Goal: Task Accomplishment & Management: Manage account settings

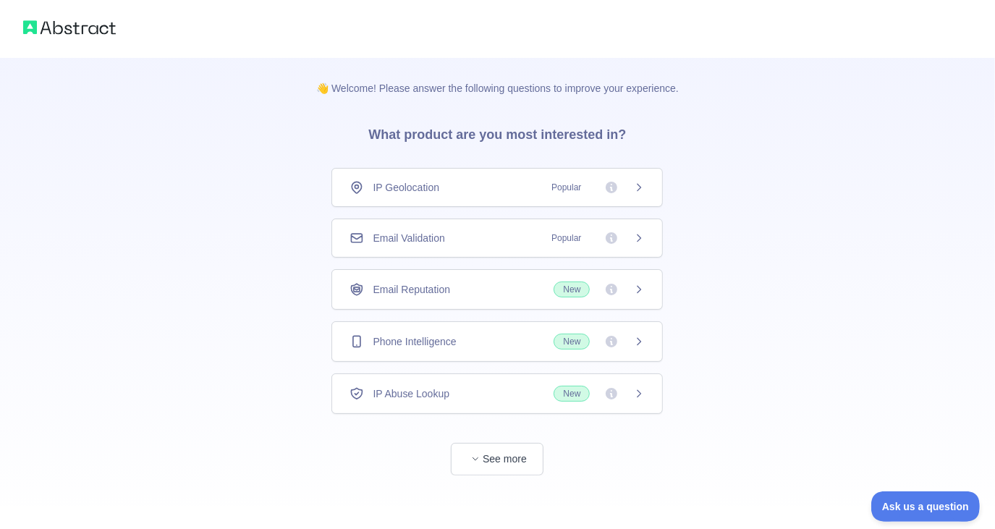
scroll to position [1, 0]
click at [569, 235] on span "Popular" at bounding box center [566, 237] width 47 height 14
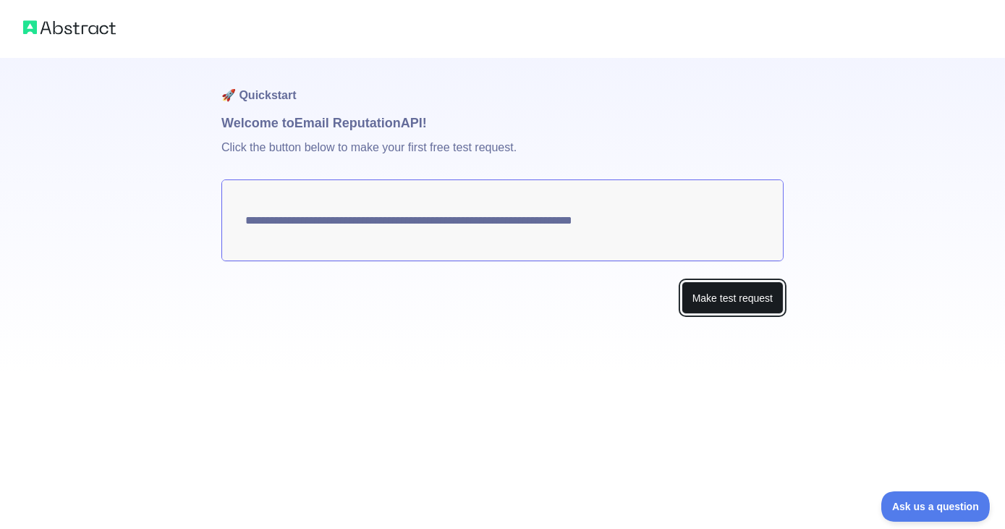
click at [756, 297] on button "Make test request" at bounding box center [732, 297] width 102 height 33
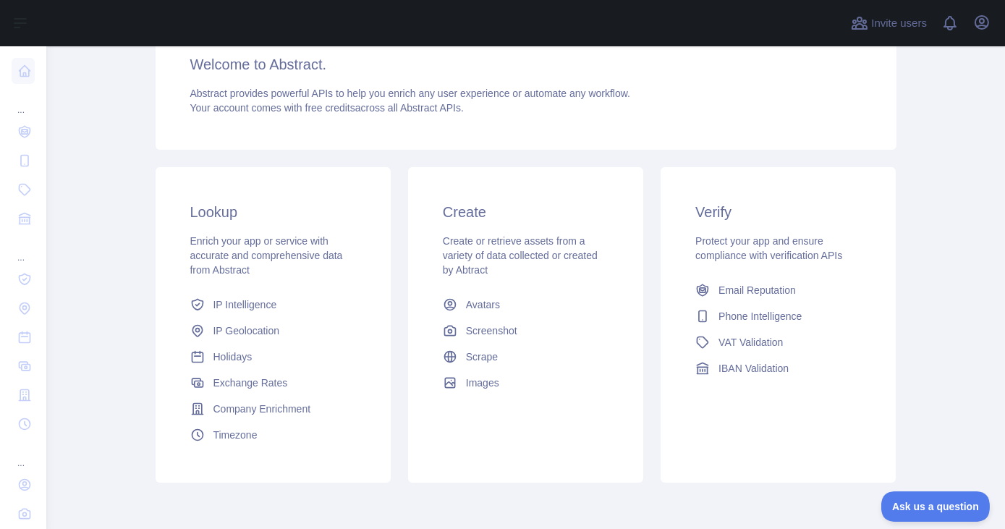
scroll to position [131, 0]
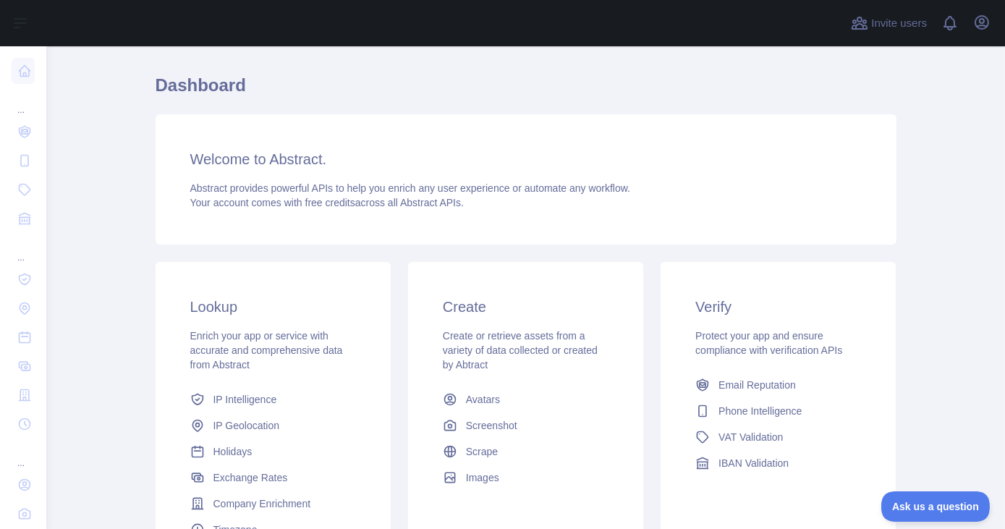
scroll to position [131, 0]
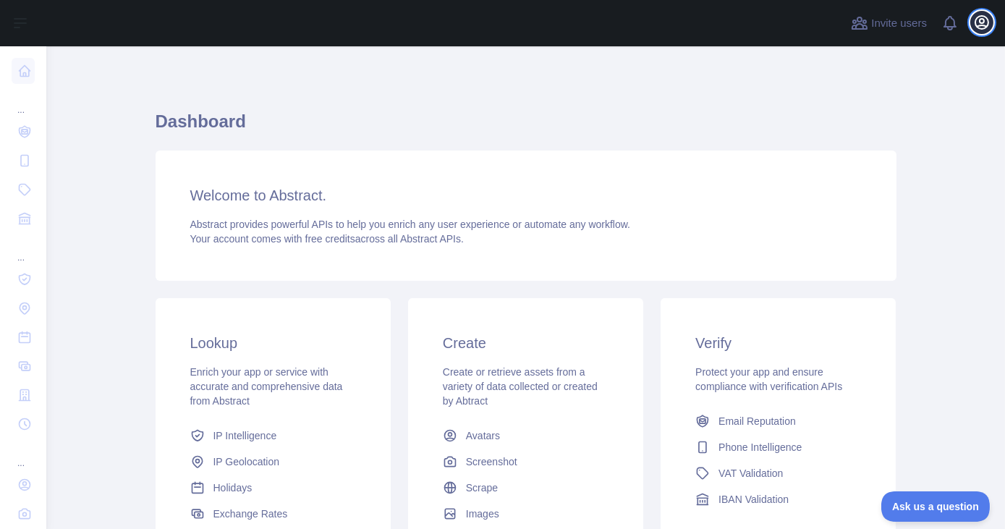
click at [972, 20] on button "Open user menu" at bounding box center [981, 22] width 23 height 23
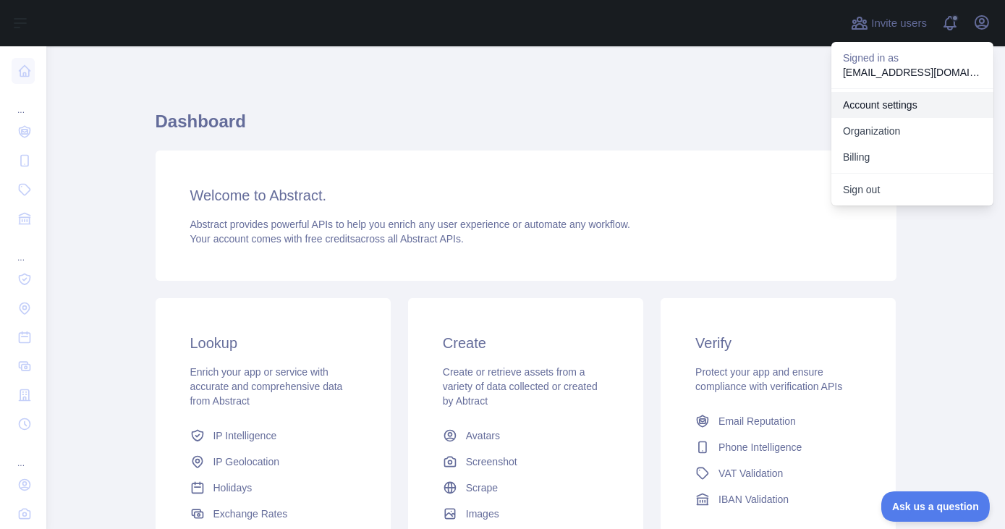
click at [875, 103] on link "Account settings" at bounding box center [912, 105] width 162 height 26
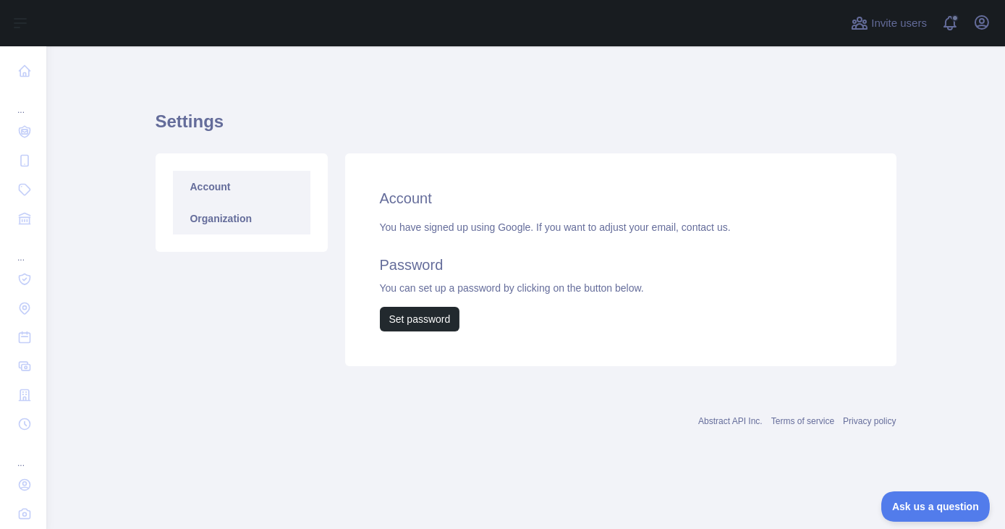
click at [232, 221] on link "Organization" at bounding box center [241, 219] width 137 height 32
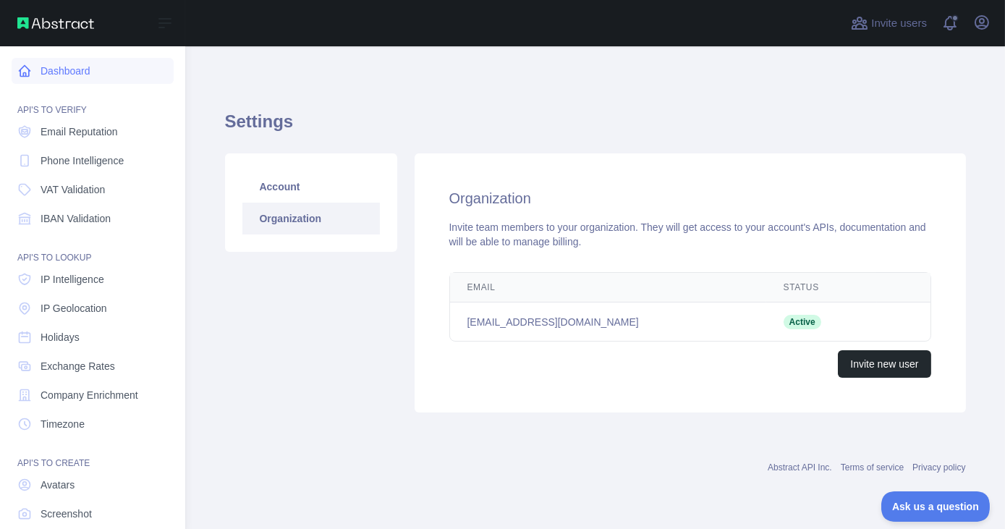
click at [54, 77] on link "Dashboard" at bounding box center [93, 71] width 162 height 26
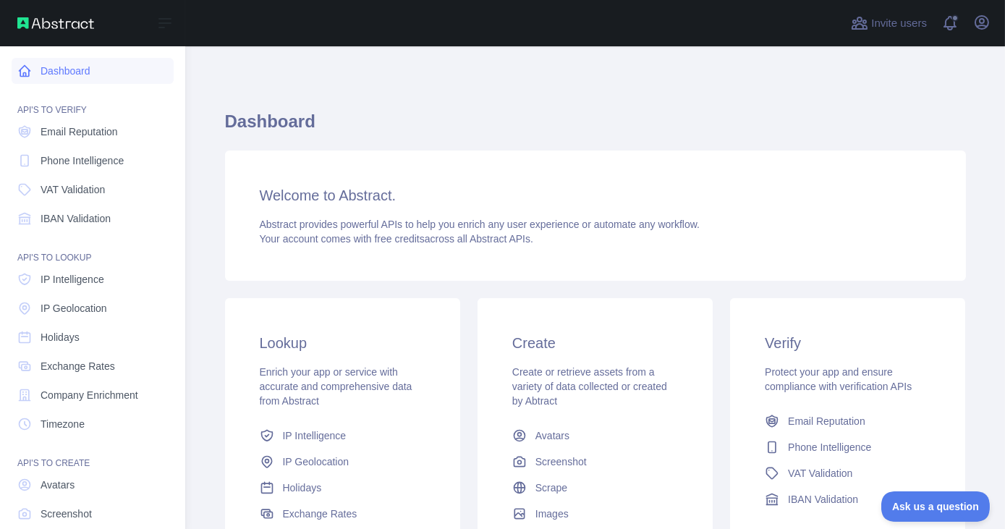
click at [46, 65] on link "Dashboard" at bounding box center [93, 71] width 162 height 26
